Goal: Contribute content: Add original content to the website for others to see

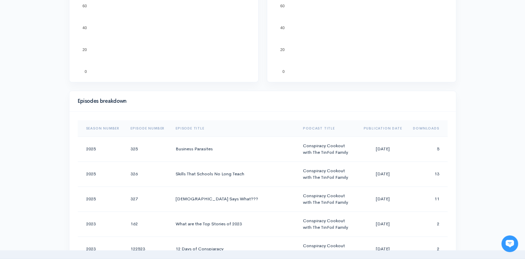
scroll to position [208, 0]
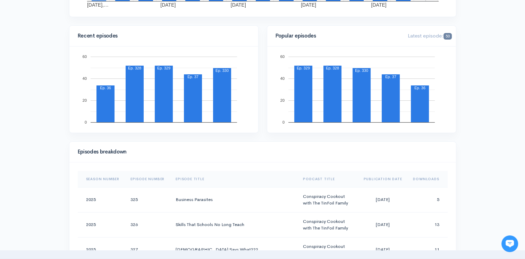
click at [422, 175] on th "Downloads" at bounding box center [427, 179] width 40 height 17
click at [422, 176] on th "Downloads" at bounding box center [425, 179] width 45 height 17
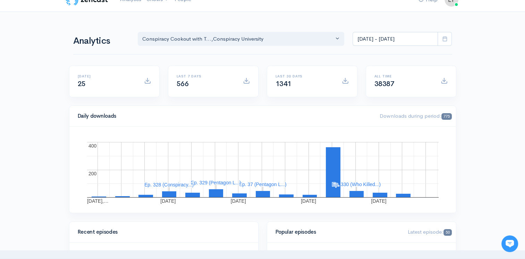
scroll to position [0, 0]
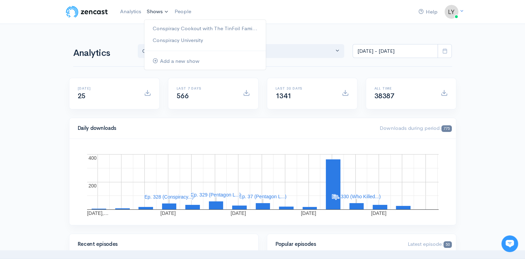
click at [154, 14] on link "Shows" at bounding box center [158, 11] width 28 height 15
click at [174, 27] on link "Conspiracy Cookout with The TinFoil Fami..." at bounding box center [204, 29] width 121 height 12
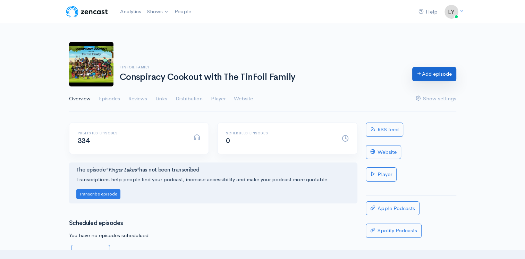
click at [439, 74] on link "Add episode" at bounding box center [434, 74] width 44 height 14
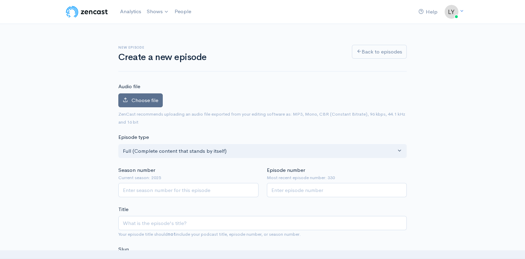
click at [148, 99] on span "Choose file" at bounding box center [145, 100] width 27 height 7
click at [0, 0] on input "Choose file" at bounding box center [0, 0] width 0 height 0
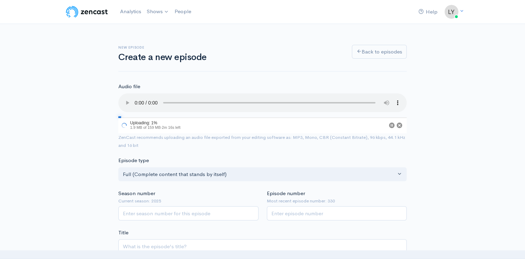
scroll to position [35, 0]
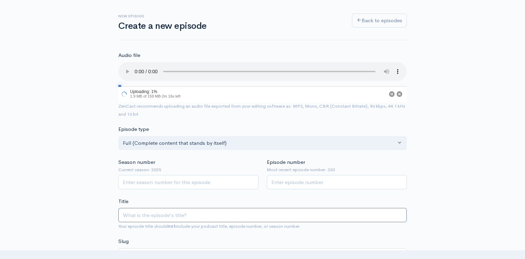
click at [143, 211] on div "Title Your episode title should not include your podcast title, episode number,…" at bounding box center [262, 213] width 288 height 33
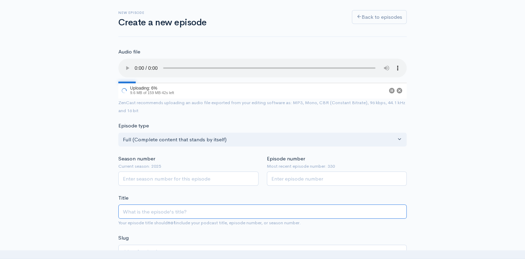
type input "2"
type input "202"
type input "2025"
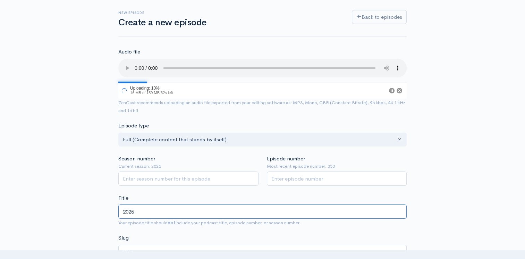
type input "2025"
click at [143, 211] on input "2025" at bounding box center [262, 211] width 288 height 14
type input "2"
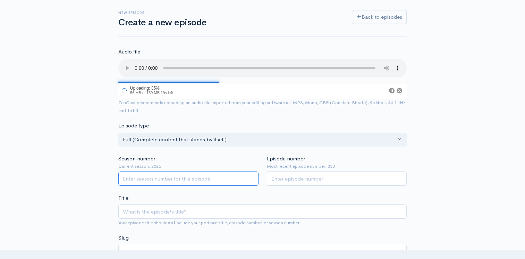
click at [141, 177] on input "Season number" at bounding box center [188, 178] width 140 height 14
type input "2025"
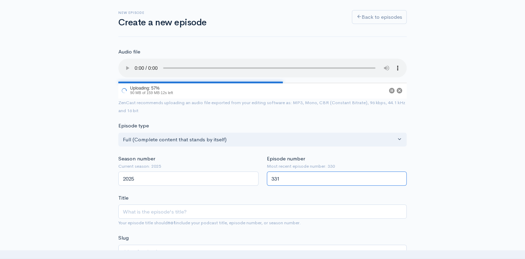
type input "331"
click at [161, 212] on input "Title" at bounding box center [262, 211] width 288 height 14
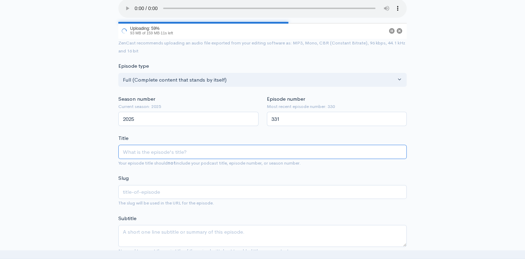
scroll to position [139, 0]
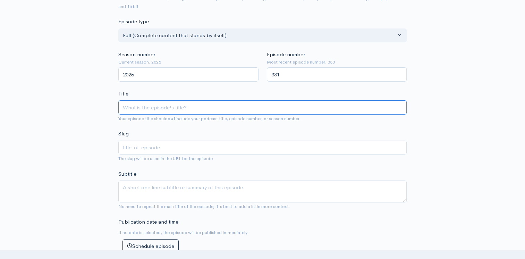
type input "W"
type input "w"
type input "Wh"
type input "wh"
type input "Why"
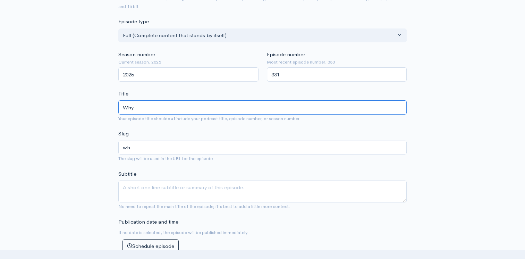
type input "why"
type input "Why d"
type input "why-d"
type input "Why do"
type input "why-do"
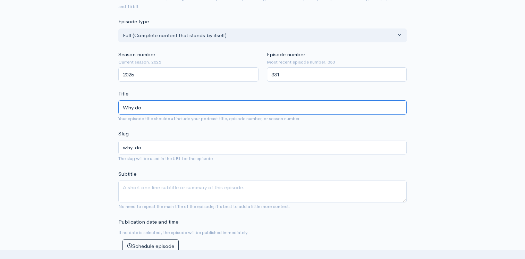
type input "Why d"
type input "why-d"
type input "Why"
type input "why"
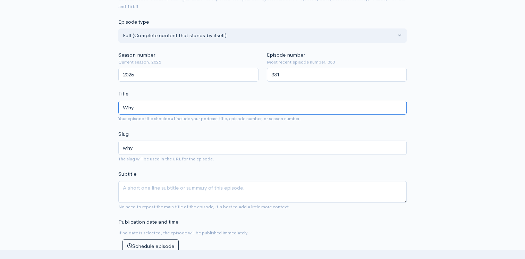
type input "Why a"
type input "why-a"
type input "Why ar"
type input "why-ar"
type input "Why are"
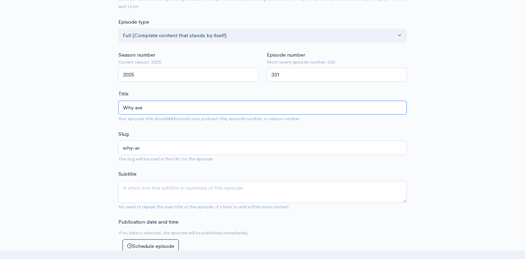
type input "why-are"
type input "Why ar"
type input "why-ar"
type input "Why a"
type input "why-a"
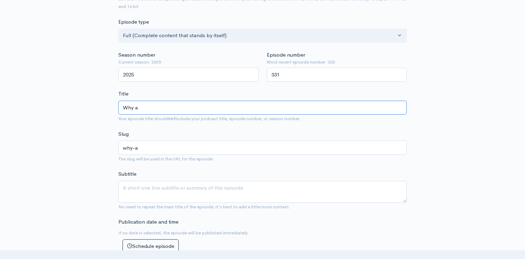
type input "Why"
type input "why"
type input "Why A"
type input "why-a"
type input "Why Ar"
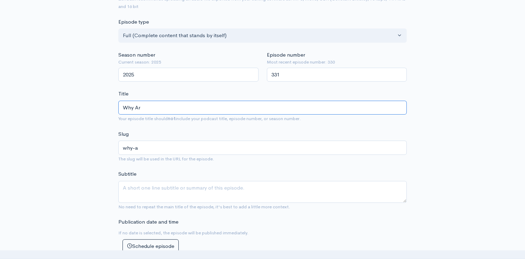
type input "why-ar"
type input "Why Are"
type input "why-are"
type input "Why Ar"
type input "why-ar"
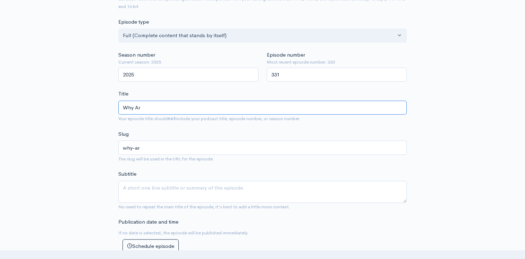
type input "Why A"
type input "why-a"
type input "Why"
type input "why"
type input "Why D"
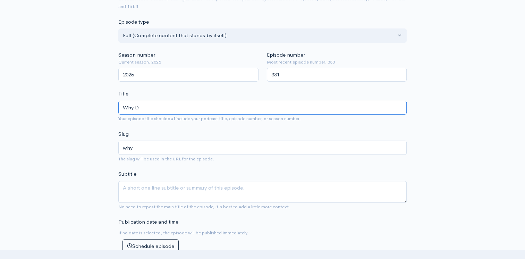
type input "why-d"
type input "Why Do"
type input "why-do"
type input "Why Do I"
type input "why-do-i"
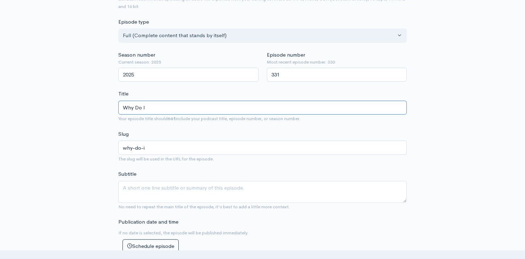
type input "Why Do Im"
type input "why-do-im"
type input "Why Do Imp"
type input "why-do-imp"
type input "Why Do Impo"
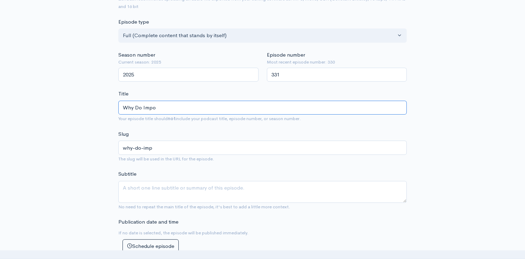
type input "why-do-impo"
type input "Why Do Impor"
type input "why-do-impor"
type input "Why Do Import"
type input "why-do-import"
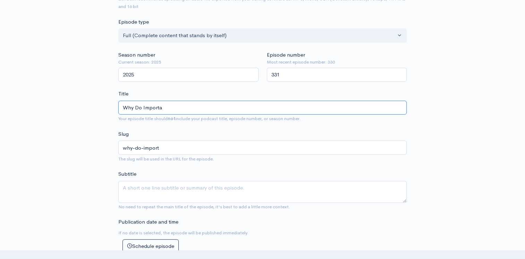
type input "Why Do Importan"
type input "why-do-importan"
type input "Why Do Important"
type input "why-do-important"
type input "Why Do Important P"
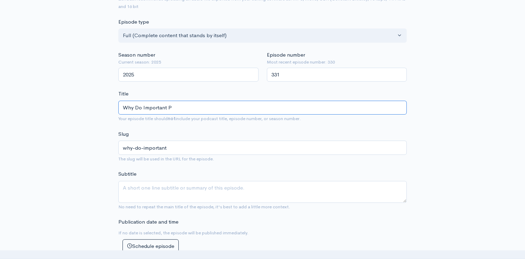
type input "why-do-important-p"
type input "Why Do Important Peo"
type input "why-do-important-peo"
type input "Why Do Important Peop"
type input "why-do-important-peop"
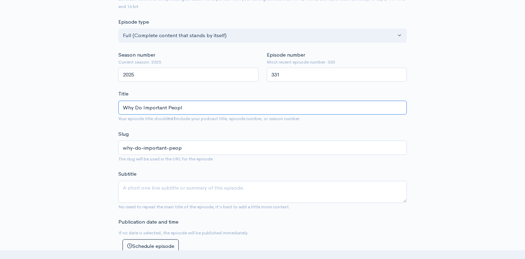
type input "Why Do Important People"
type input "why-do-important-people"
type input "Why Do Important People D"
type input "why-do-important-people-d"
type input "Why Do Important People Di"
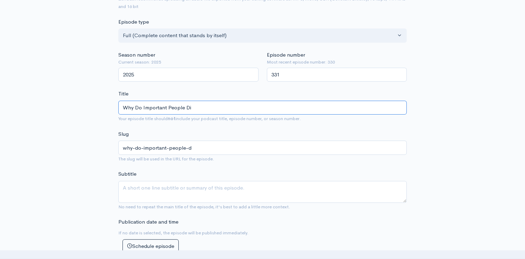
type input "why-do-important-people-di"
type input "Why Do Important People Die"
type input "why-do-important-people-die"
type input "Why Do Important People Die"
click at [149, 189] on textarea "Subtitle" at bounding box center [262, 192] width 288 height 22
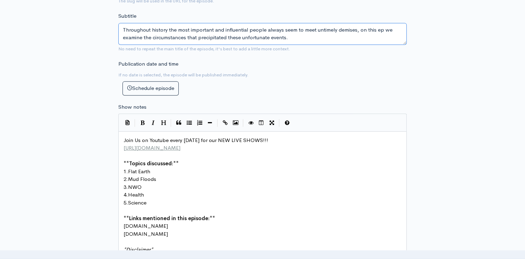
scroll to position [328, 0]
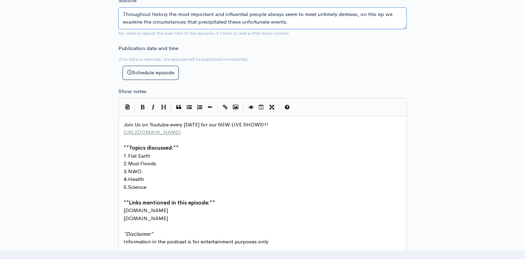
type textarea "Throughout history the most important and influential people always seem to mee…"
click at [154, 154] on pre "1. Flat Earth" at bounding box center [265, 156] width 286 height 8
type textarea "Top Qua"
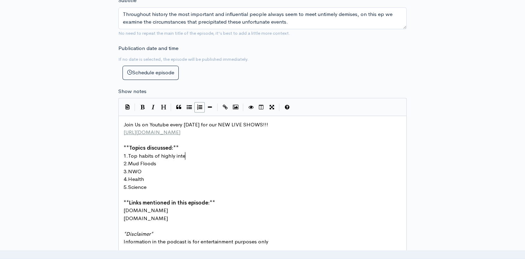
scroll to position [2, 47]
type textarea "habits of highly inter"
type textarea "lligent People"
type textarea "List of"
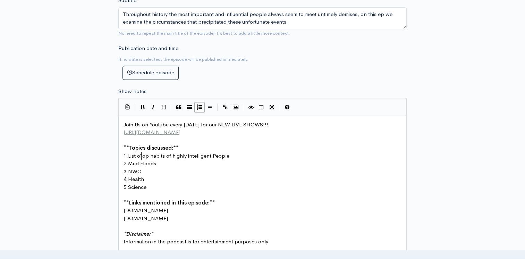
scroll to position [2, 15]
type textarea "Central Bac"
type textarea "nks"
type textarea "New World"
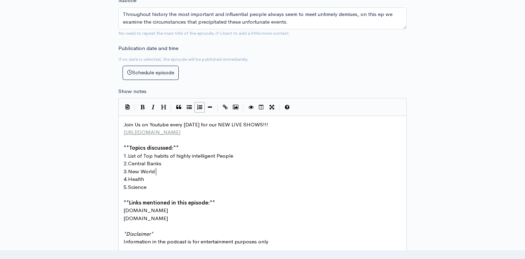
scroll to position [2, 27]
type textarea "Israel"
type textarea "[PERSON_NAME]"
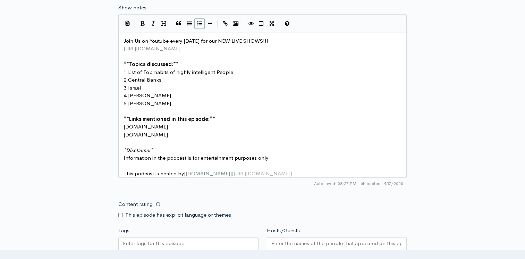
scroll to position [432, 0]
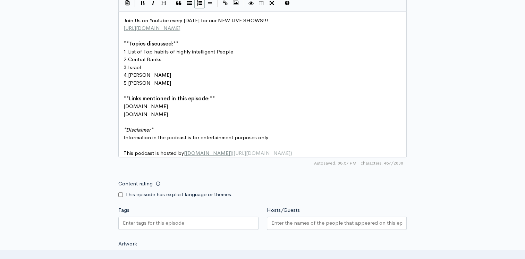
type textarea "[PERSON_NAME]"
click at [325, 227] on input "Hosts/Guests" at bounding box center [336, 223] width 131 height 8
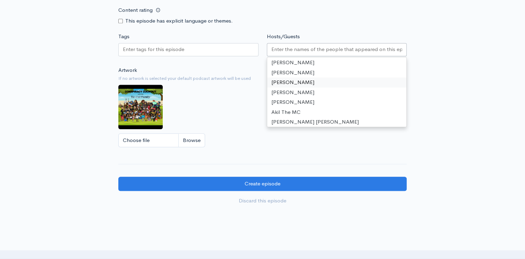
scroll to position [33, 0]
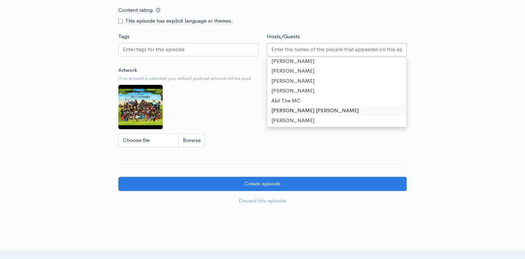
drag, startPoint x: 301, startPoint y: 113, endPoint x: 263, endPoint y: 102, distance: 39.1
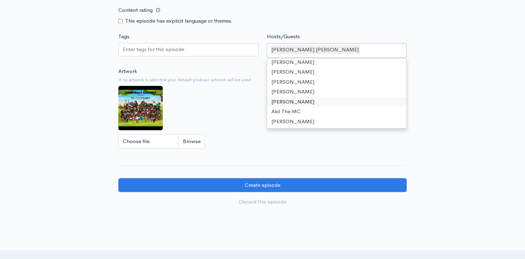
click at [121, 23] on input "Content rating" at bounding box center [120, 21] width 5 height 5
checkbox input "true"
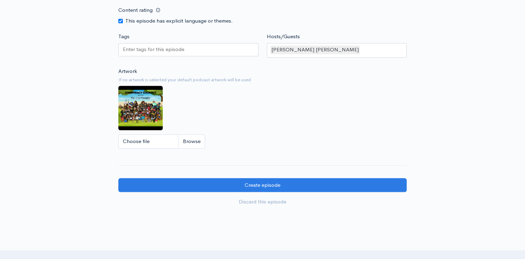
click at [165, 53] on input "Tags" at bounding box center [154, 49] width 62 height 8
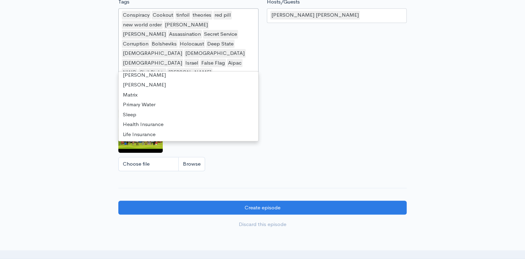
scroll to position [1, 0]
click at [335, 147] on div "Artwork If no artwork is selected your default podcast artwork will be used Cho…" at bounding box center [262, 132] width 288 height 85
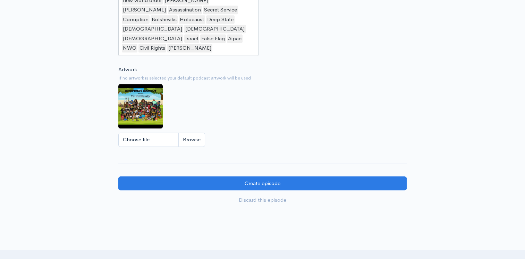
scroll to position [705, 0]
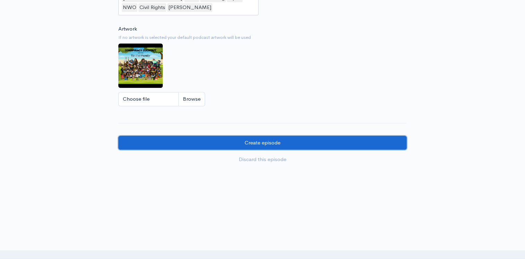
click at [279, 138] on input "Create episode" at bounding box center [262, 143] width 288 height 14
